Goal: Information Seeking & Learning: Learn about a topic

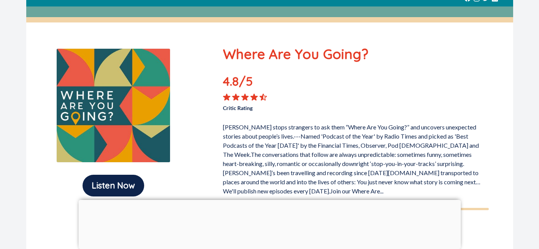
scroll to position [48, 0]
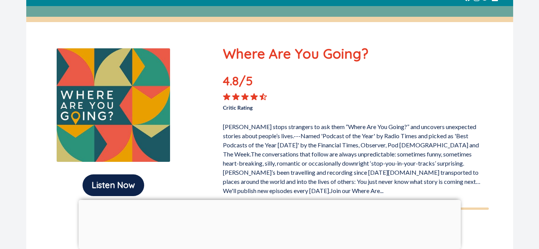
click at [270, 200] on div at bounding box center [269, 200] width 383 height 0
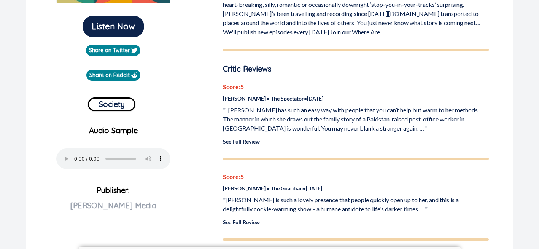
scroll to position [214, 0]
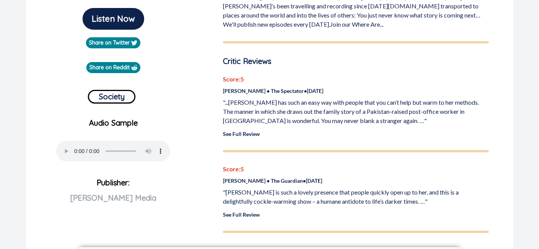
click at [257, 214] on link "See Full Review" at bounding box center [241, 214] width 37 height 6
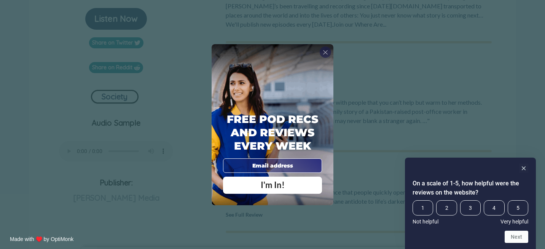
click at [333, 49] on div "Free Pod Recs and Reviews every week I'm In!" at bounding box center [273, 124] width 122 height 161
click at [328, 53] on span "X" at bounding box center [325, 52] width 5 height 8
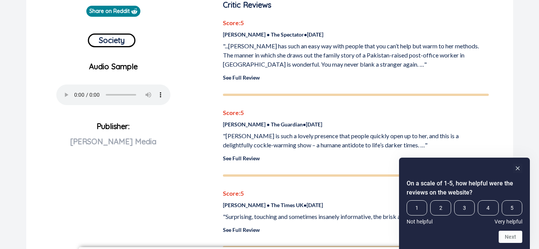
scroll to position [272, 0]
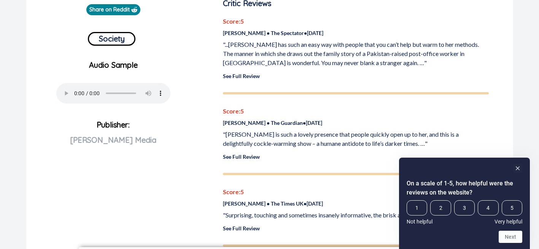
click at [243, 155] on link "See Full Review" at bounding box center [241, 156] width 37 height 6
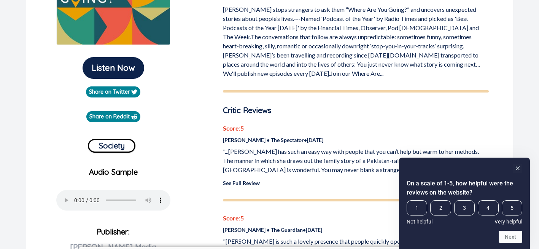
scroll to position [165, 0]
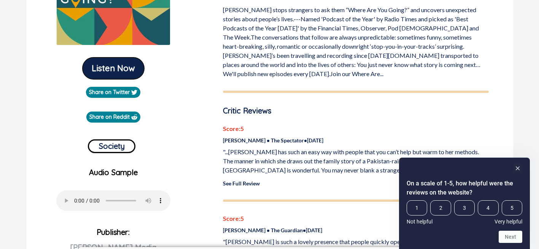
click at [94, 60] on button "Listen Now" at bounding box center [114, 68] width 62 height 22
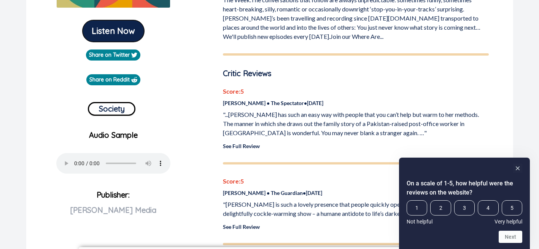
scroll to position [204, 0]
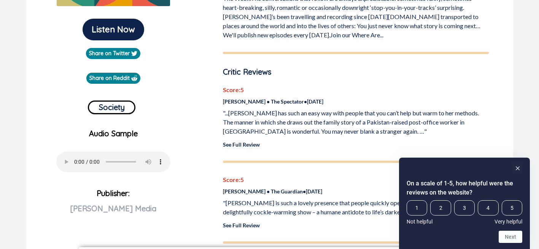
click at [247, 145] on link "See Full Review" at bounding box center [241, 144] width 37 height 6
click at [244, 146] on link "See Full Review" at bounding box center [241, 144] width 37 height 6
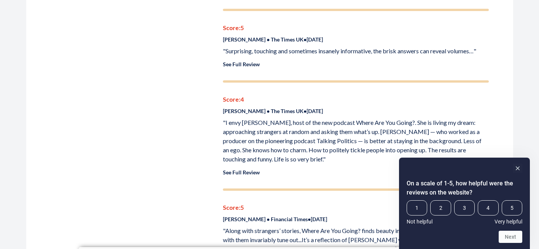
scroll to position [437, 0]
click at [238, 61] on link "See Full Review" at bounding box center [241, 64] width 37 height 6
click at [522, 169] on rect "Hide survey" at bounding box center [518, 168] width 9 height 9
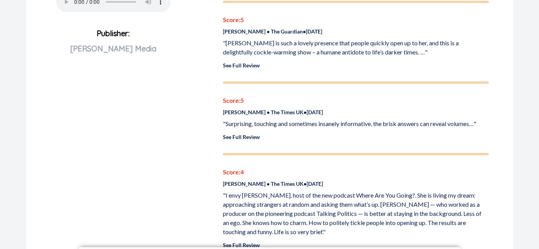
scroll to position [330, 0]
